Goal: Task Accomplishment & Management: Use online tool/utility

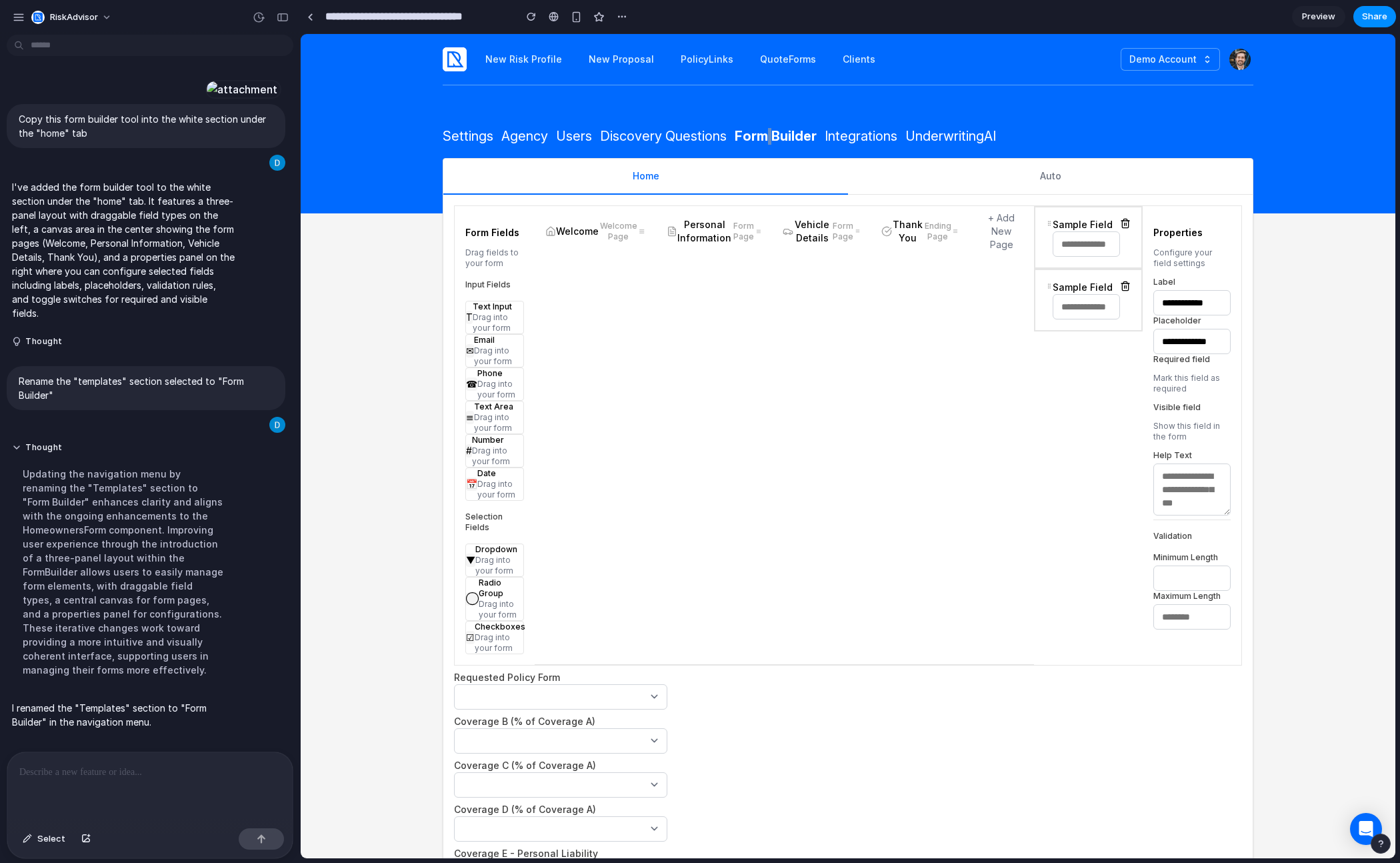
scroll to position [124, 0]
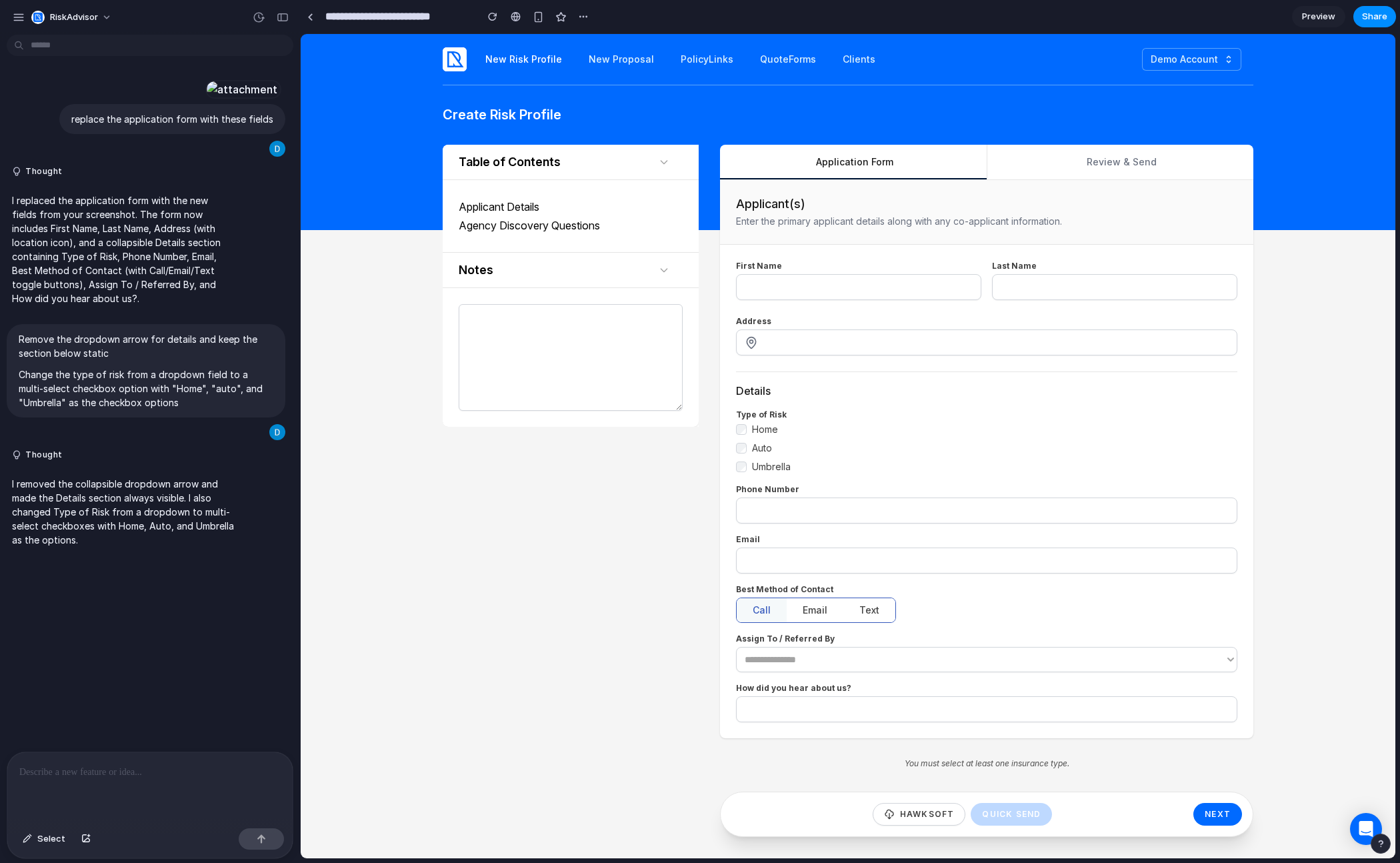
scroll to position [47, 0]
